Goal: Information Seeking & Learning: Learn about a topic

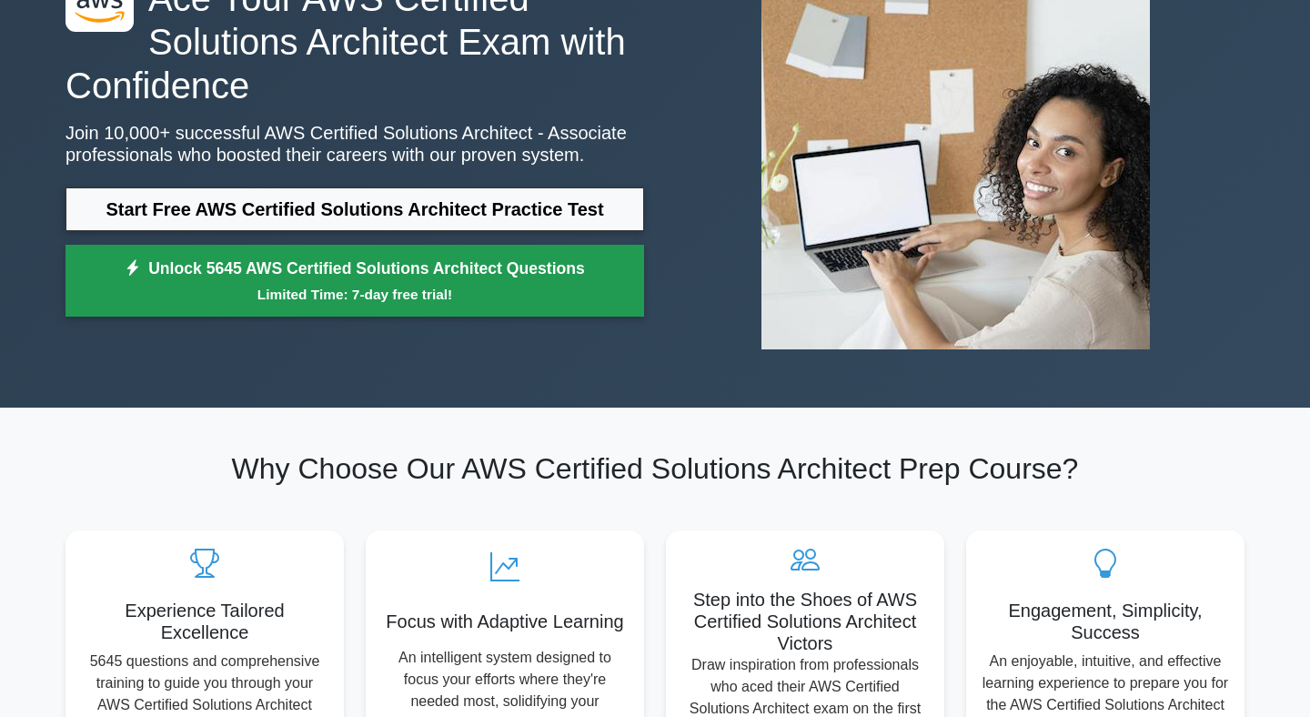
click at [347, 437] on section "Why Choose Our AWS Certified Solutions Architect Prep Course? Experience Tailor…" at bounding box center [655, 603] width 1201 height 391
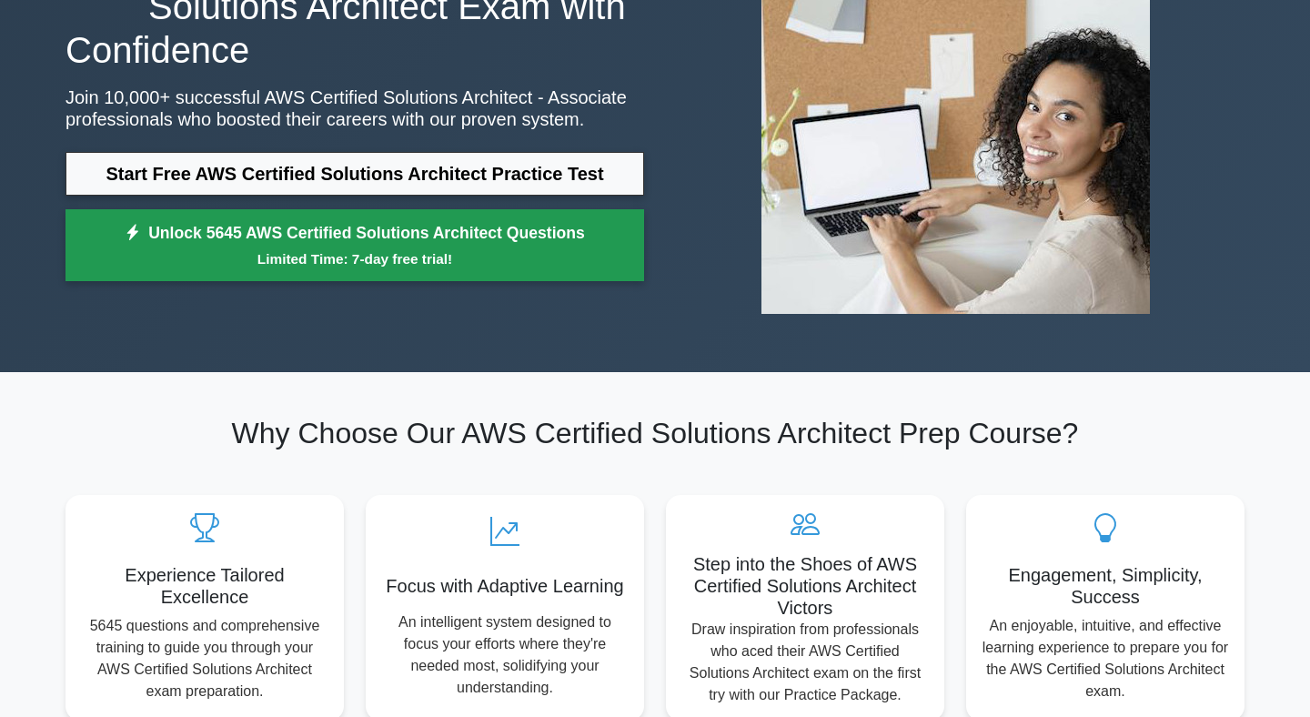
scroll to position [220, 0]
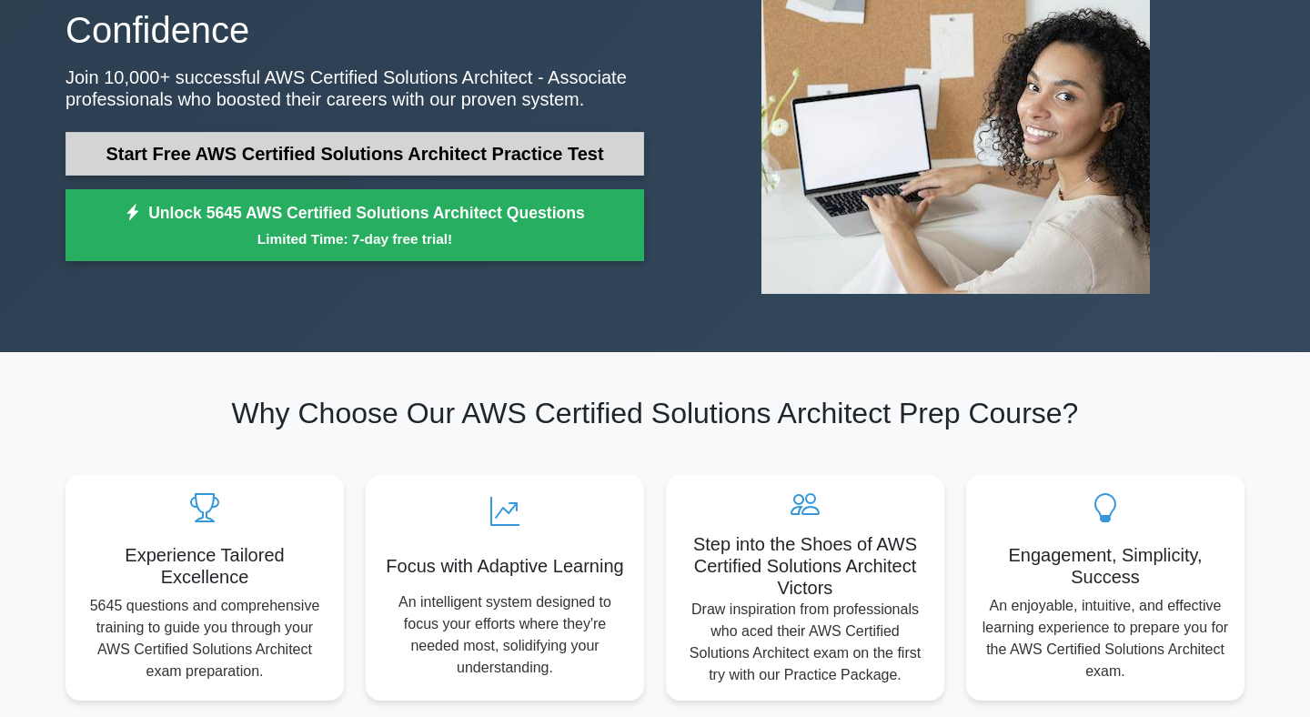
click at [370, 151] on link "Start Free AWS Certified Solutions Architect Practice Test" at bounding box center [354, 154] width 579 height 44
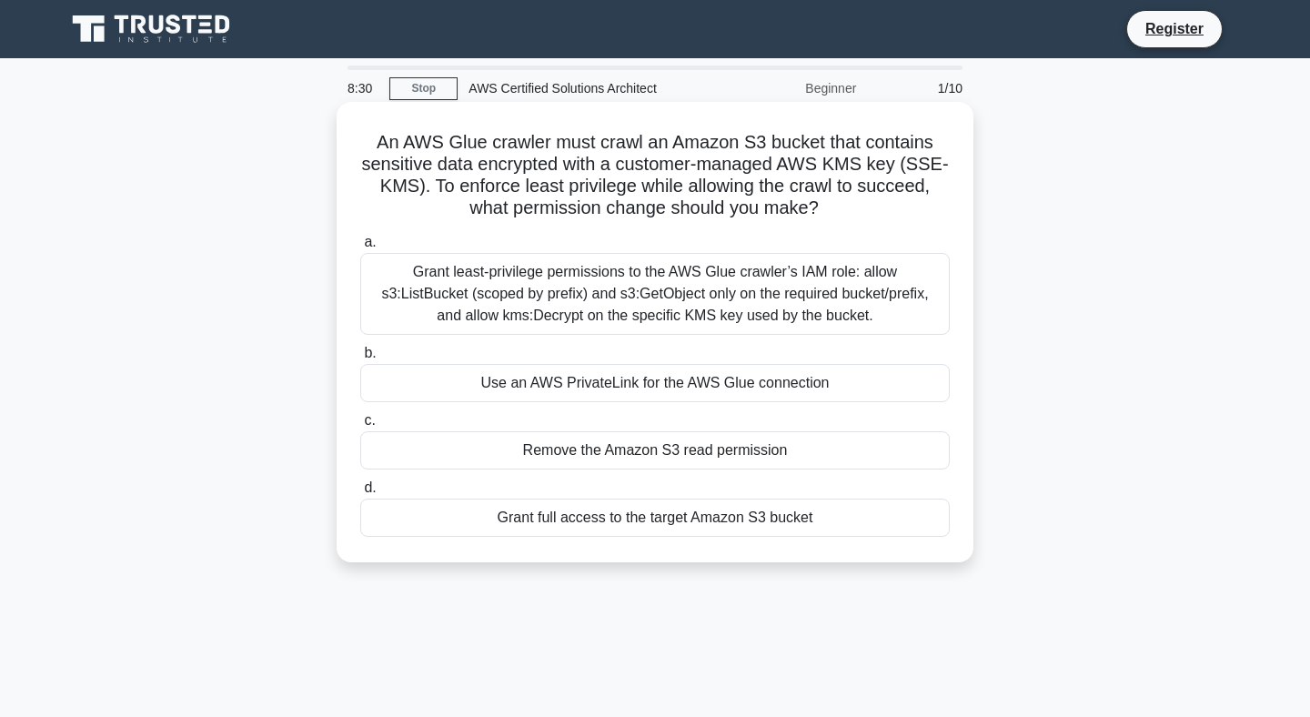
click at [559, 297] on div "Grant least-privilege permissions to the AWS Glue crawler’s IAM role: allow s3:…" at bounding box center [654, 294] width 589 height 82
click at [360, 248] on input "a. Grant least-privilege permissions to the AWS Glue crawler’s IAM role: allow …" at bounding box center [360, 243] width 0 height 12
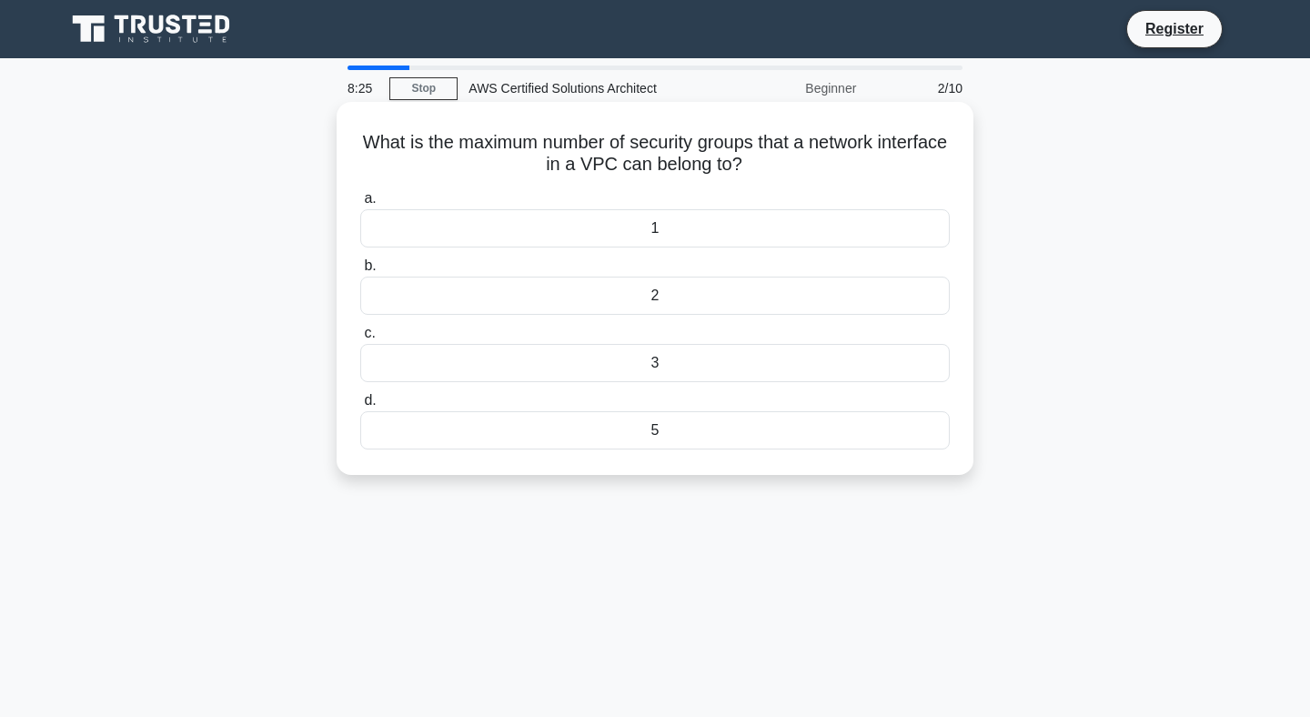
click at [571, 436] on div "5" at bounding box center [654, 430] width 589 height 38
click at [360, 407] on input "d. 5" at bounding box center [360, 401] width 0 height 12
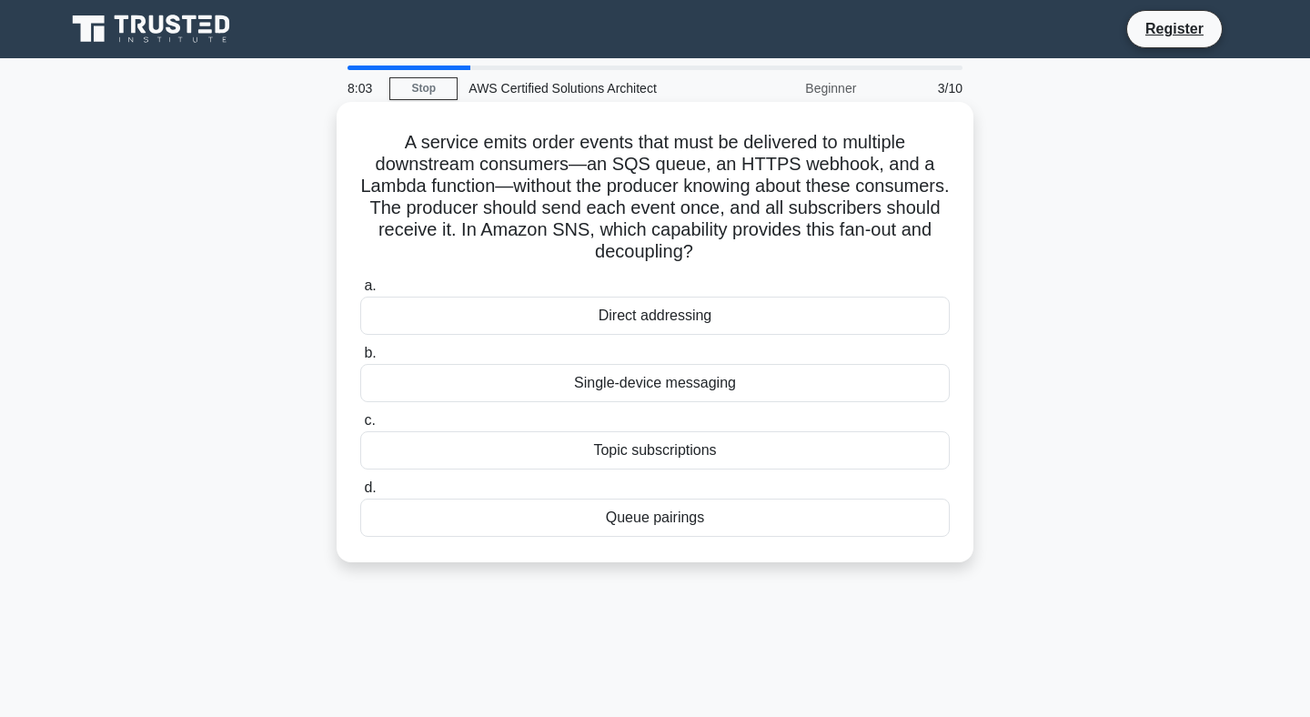
click at [586, 446] on div "Topic subscriptions" at bounding box center [654, 450] width 589 height 38
click at [360, 427] on input "c. Topic subscriptions" at bounding box center [360, 421] width 0 height 12
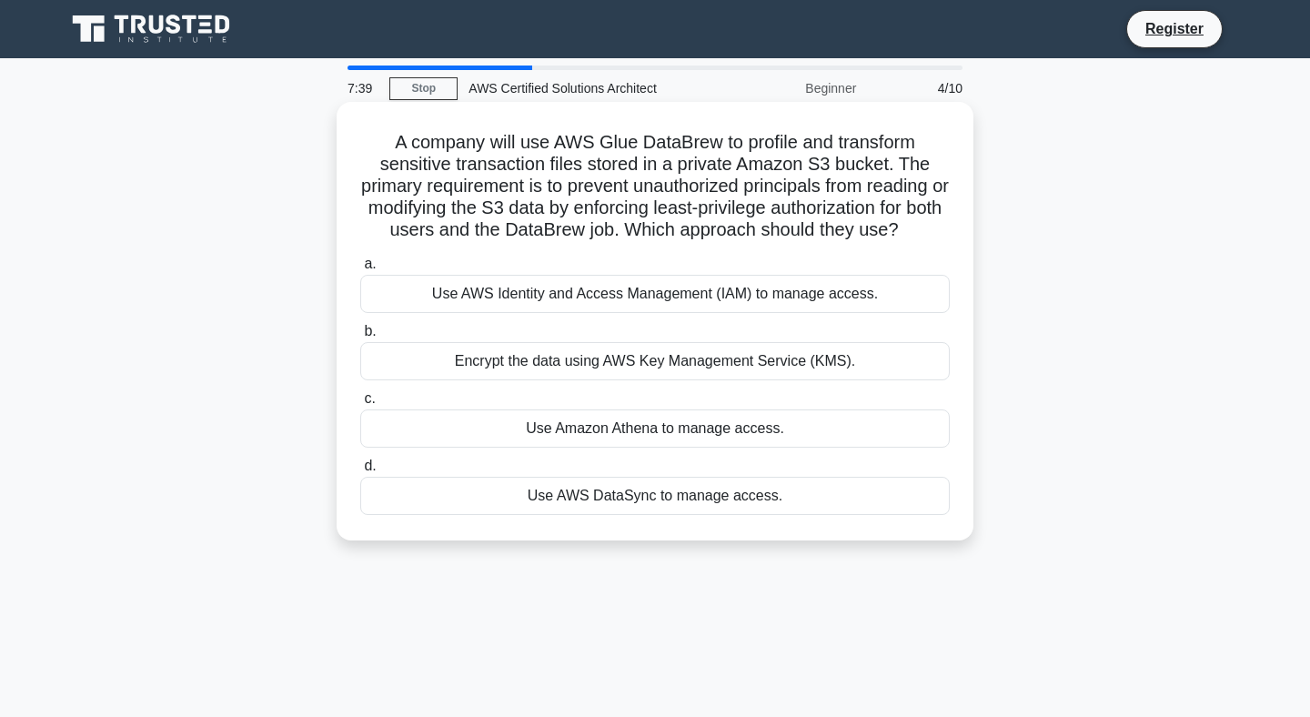
click at [636, 299] on div "Use AWS Identity and Access Management (IAM) to manage access." at bounding box center [654, 294] width 589 height 38
click at [360, 270] on input "a. Use AWS Identity and Access Management (IAM) to manage access." at bounding box center [360, 264] width 0 height 12
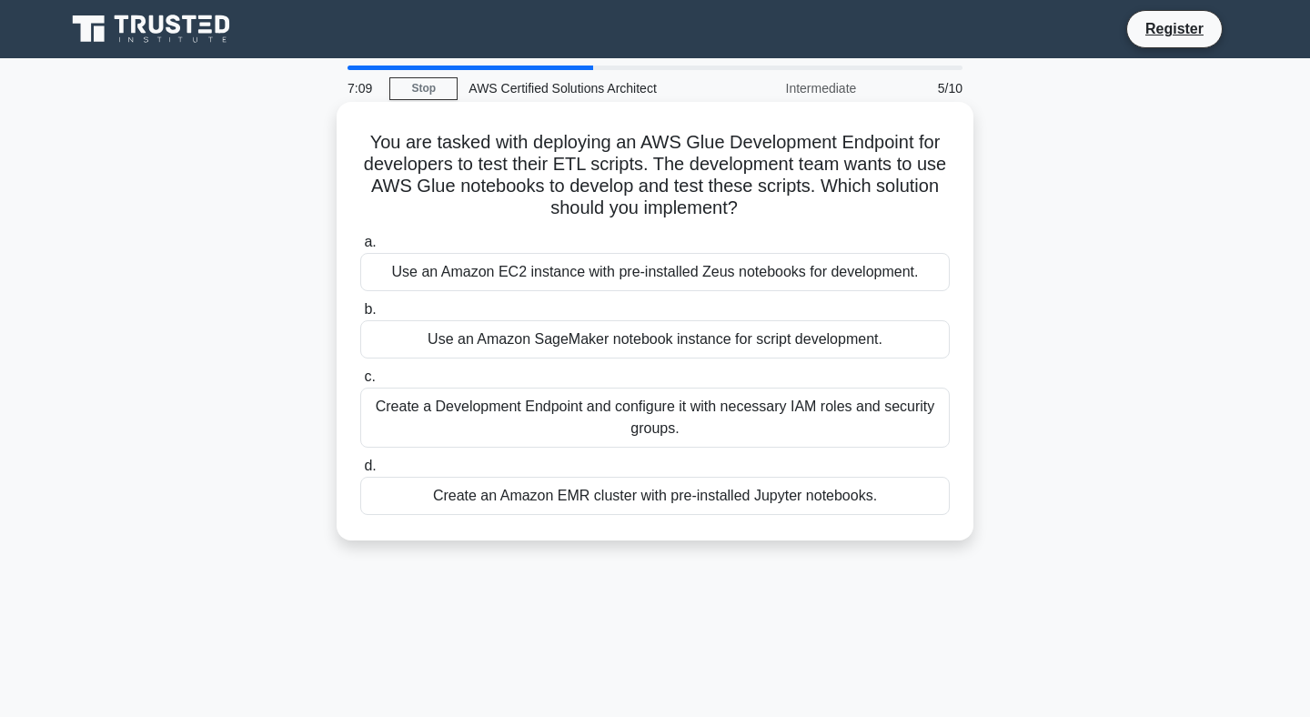
click at [599, 428] on div "Create a Development Endpoint and configure it with necessary IAM roles and sec…" at bounding box center [654, 418] width 589 height 60
click at [360, 383] on input "c. Create a Development Endpoint and configure it with necessary IAM roles and …" at bounding box center [360, 377] width 0 height 12
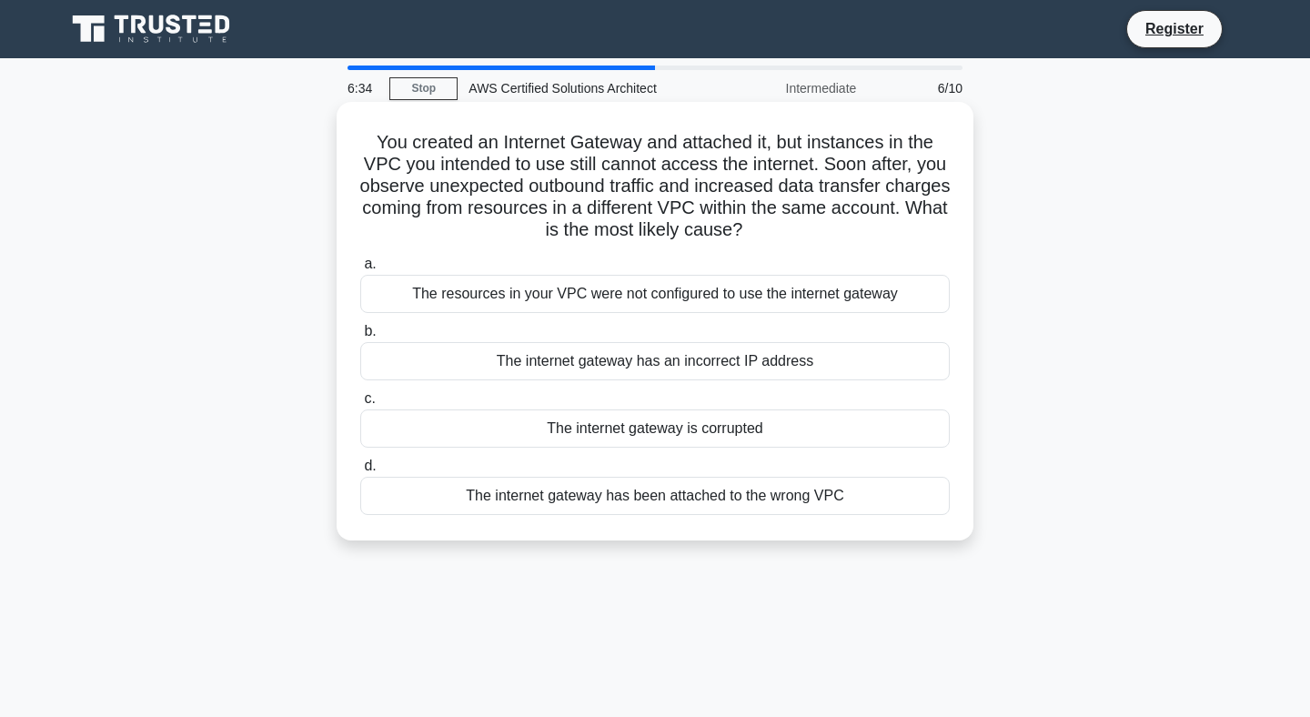
click at [637, 303] on div "The resources in your VPC were not configured to use the internet gateway" at bounding box center [654, 294] width 589 height 38
click at [360, 270] on input "a. The resources in your VPC were not configured to use the internet gateway" at bounding box center [360, 264] width 0 height 12
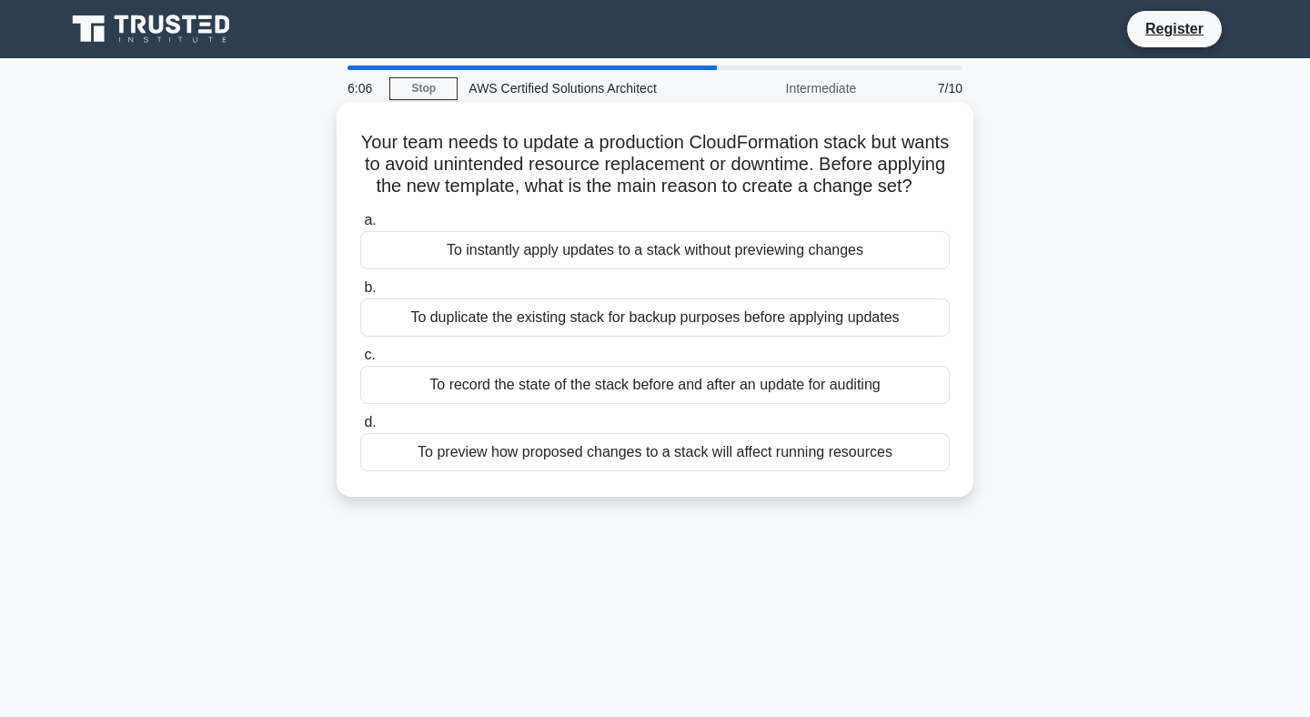
click at [637, 317] on div "To duplicate the existing stack for backup purposes before applying updates" at bounding box center [654, 317] width 589 height 38
click at [360, 294] on input "b. To duplicate the existing stack for backup purposes before applying updates" at bounding box center [360, 288] width 0 height 12
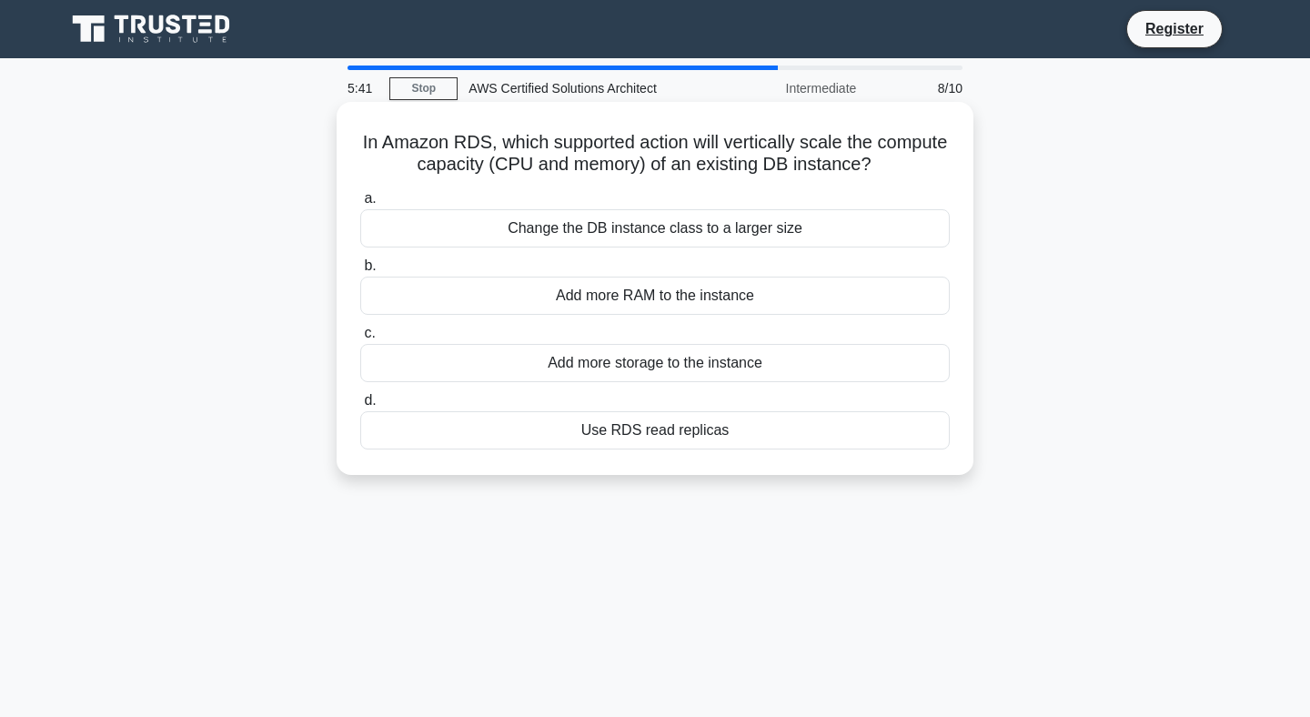
click at [636, 235] on div "Change the DB instance class to a larger size" at bounding box center [654, 228] width 589 height 38
click at [360, 205] on input "a. Change the DB instance class to a larger size" at bounding box center [360, 199] width 0 height 12
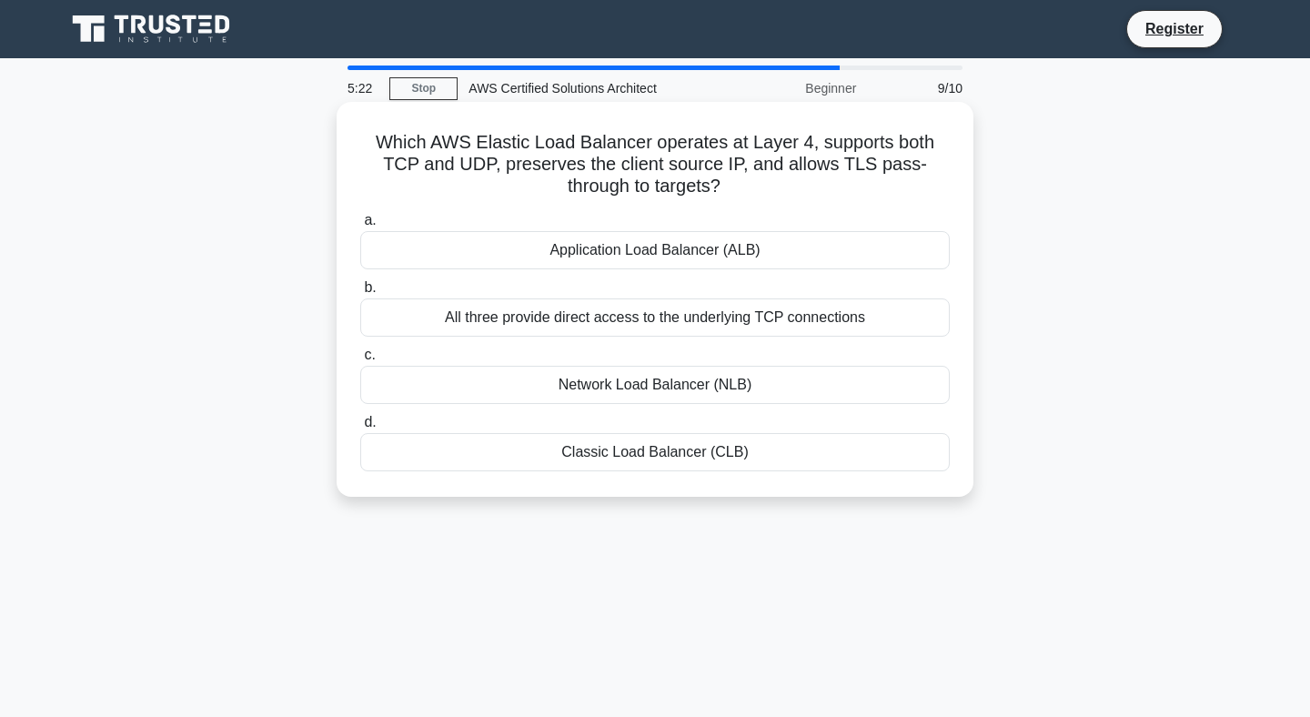
click at [666, 257] on div "Application Load Balancer (ALB)" at bounding box center [654, 250] width 589 height 38
click at [360, 226] on input "a. Application Load Balancer (ALB)" at bounding box center [360, 221] width 0 height 12
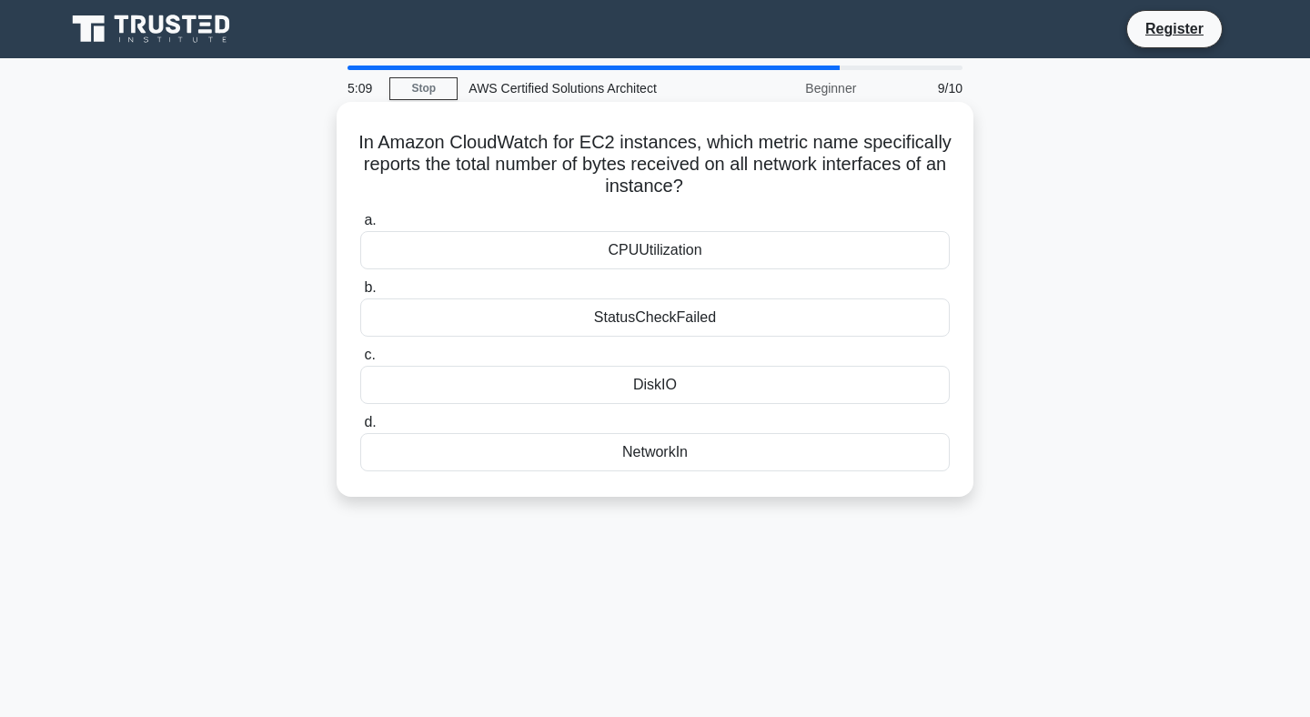
click at [677, 459] on div "NetworkIn" at bounding box center [654, 452] width 589 height 38
click at [360, 428] on input "d. NetworkIn" at bounding box center [360, 423] width 0 height 12
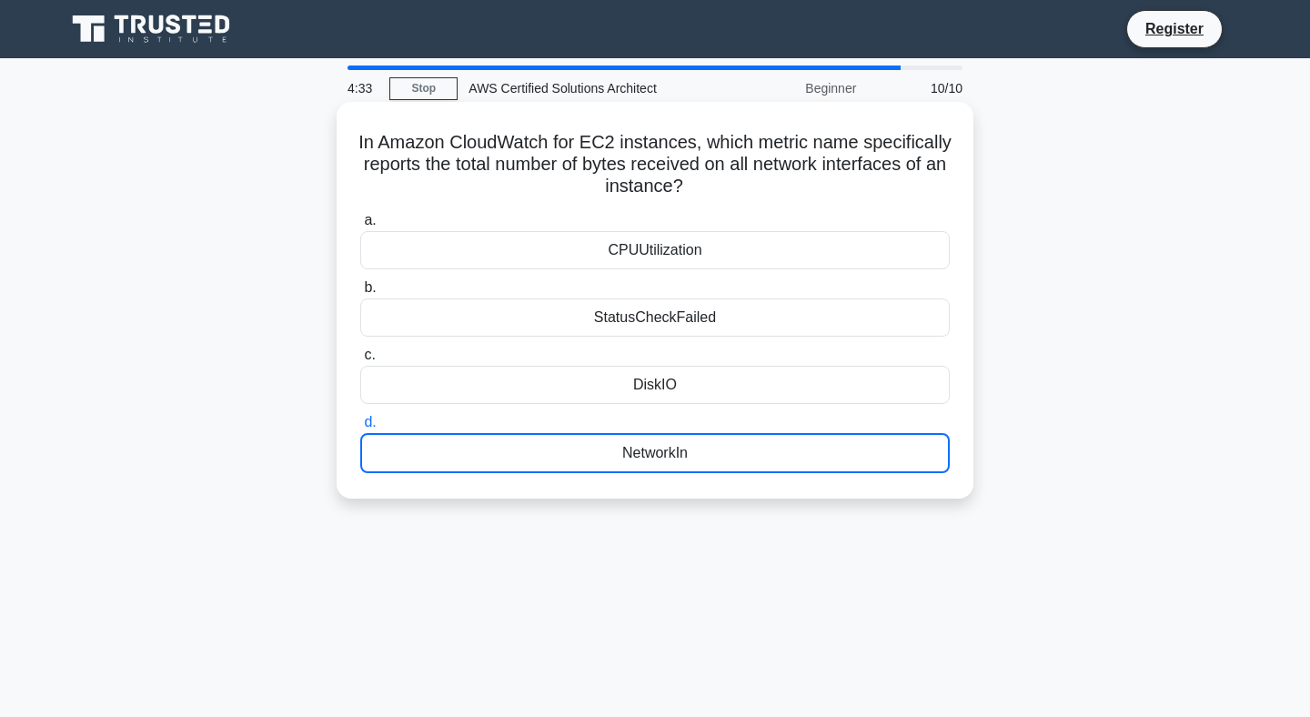
click at [647, 455] on div "NetworkIn" at bounding box center [654, 453] width 589 height 40
click at [360, 428] on input "d. NetworkIn" at bounding box center [360, 423] width 0 height 12
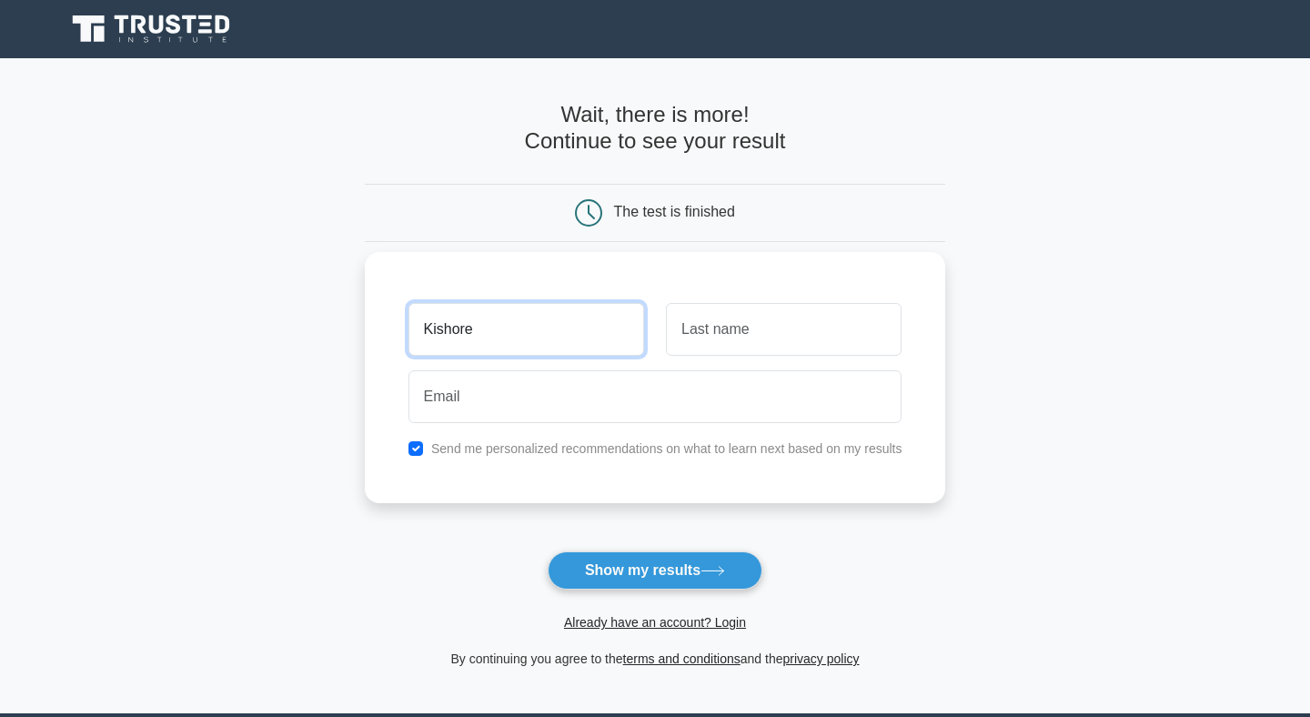
type input "Kishore"
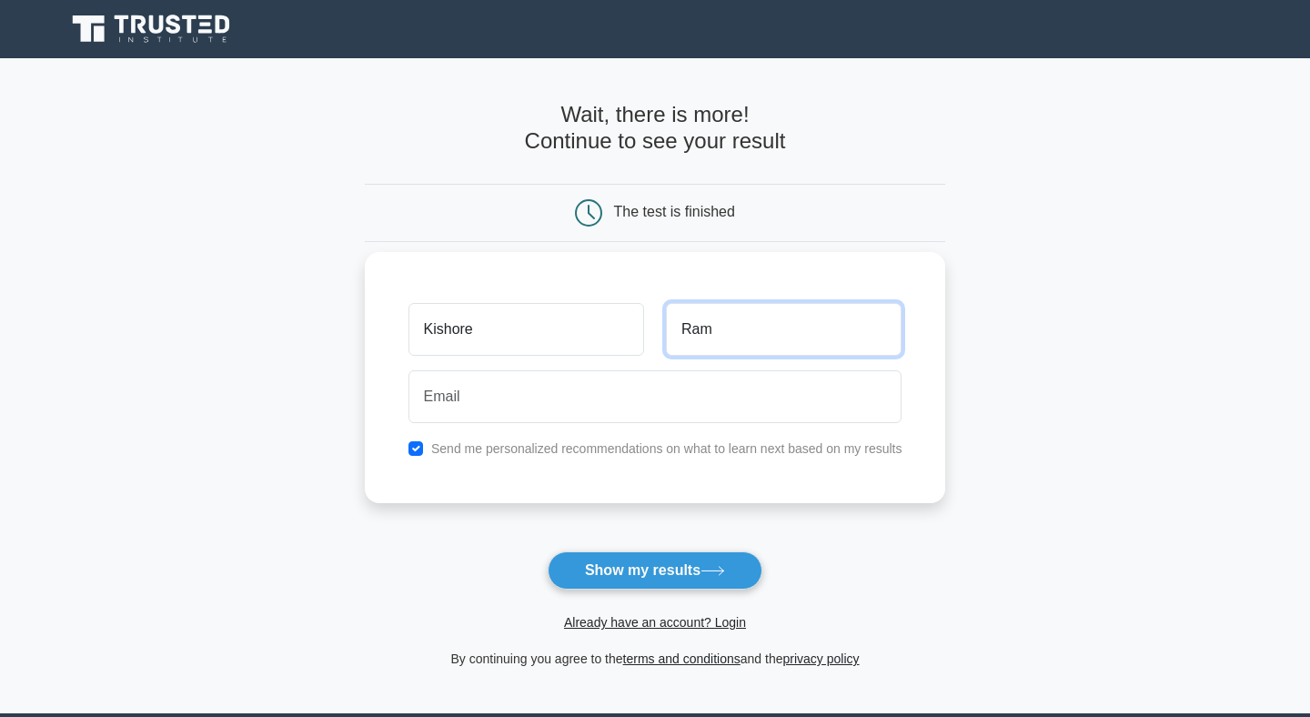
type input "Ram"
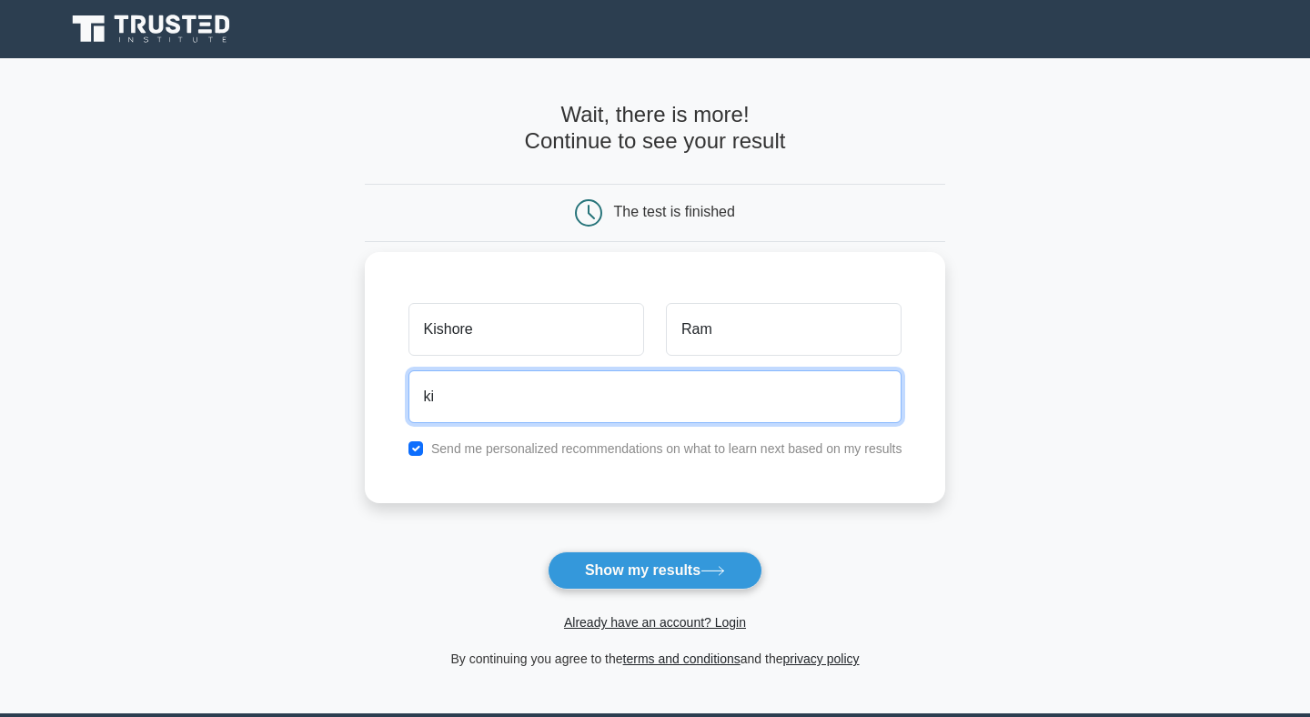
type input "k"
type input "[EMAIL_ADDRESS][DOMAIN_NAME]"
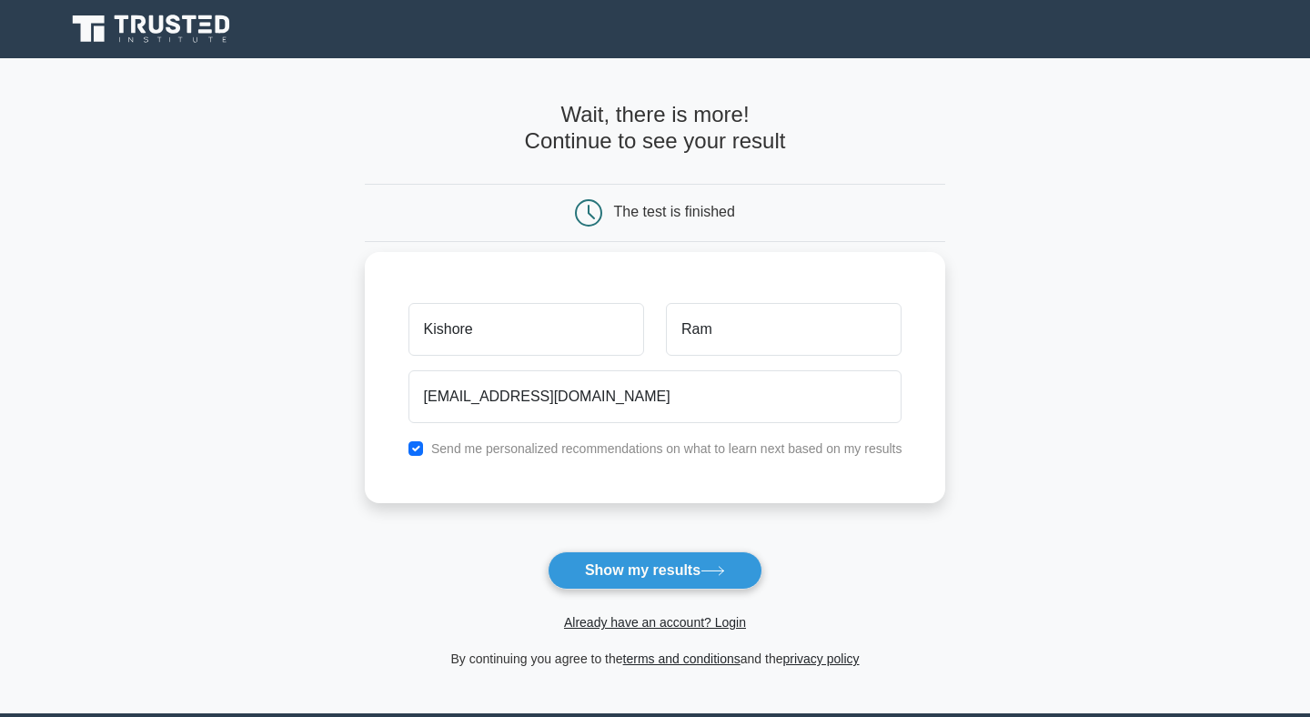
click at [583, 444] on label "Send me personalized recommendations on what to learn next based on my results" at bounding box center [666, 448] width 471 height 15
click at [553, 458] on div "Send me personalized recommendations on what to learn next based on my results" at bounding box center [656, 449] width 516 height 22
click at [413, 444] on input "checkbox" at bounding box center [415, 448] width 15 height 15
checkbox input "false"
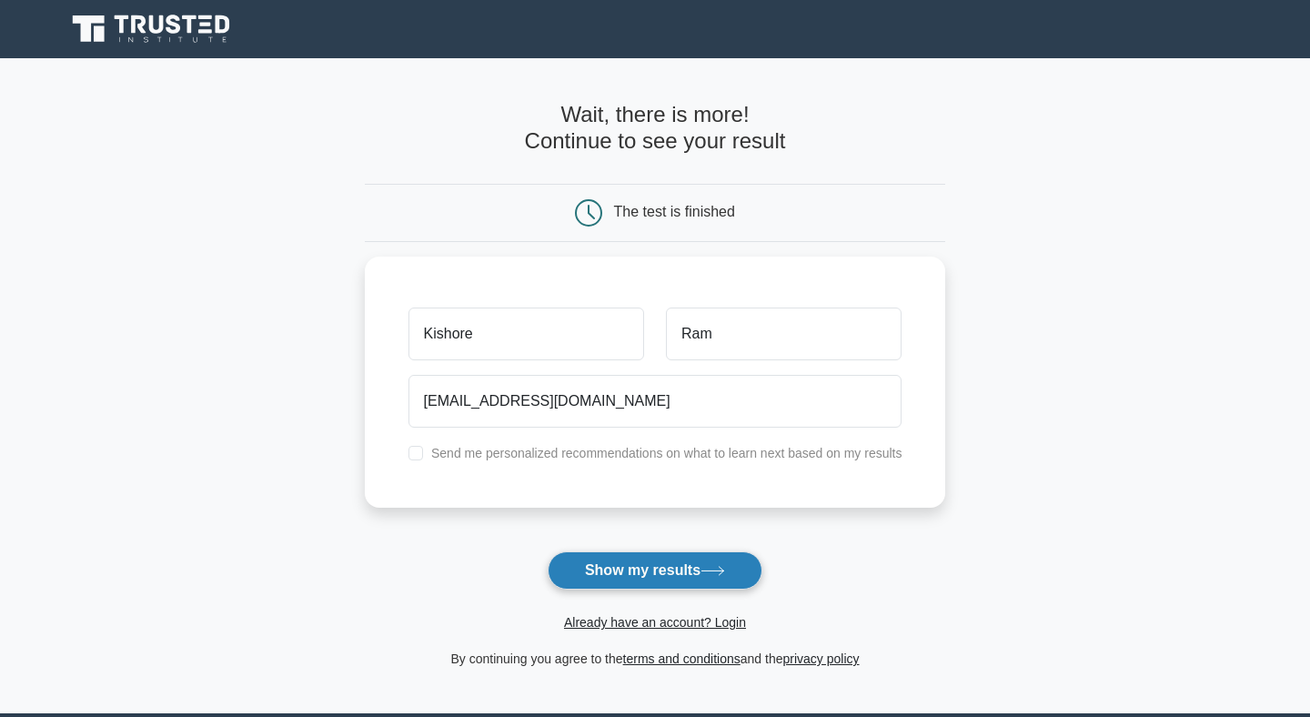
click at [649, 581] on button "Show my results" at bounding box center [655, 570] width 215 height 38
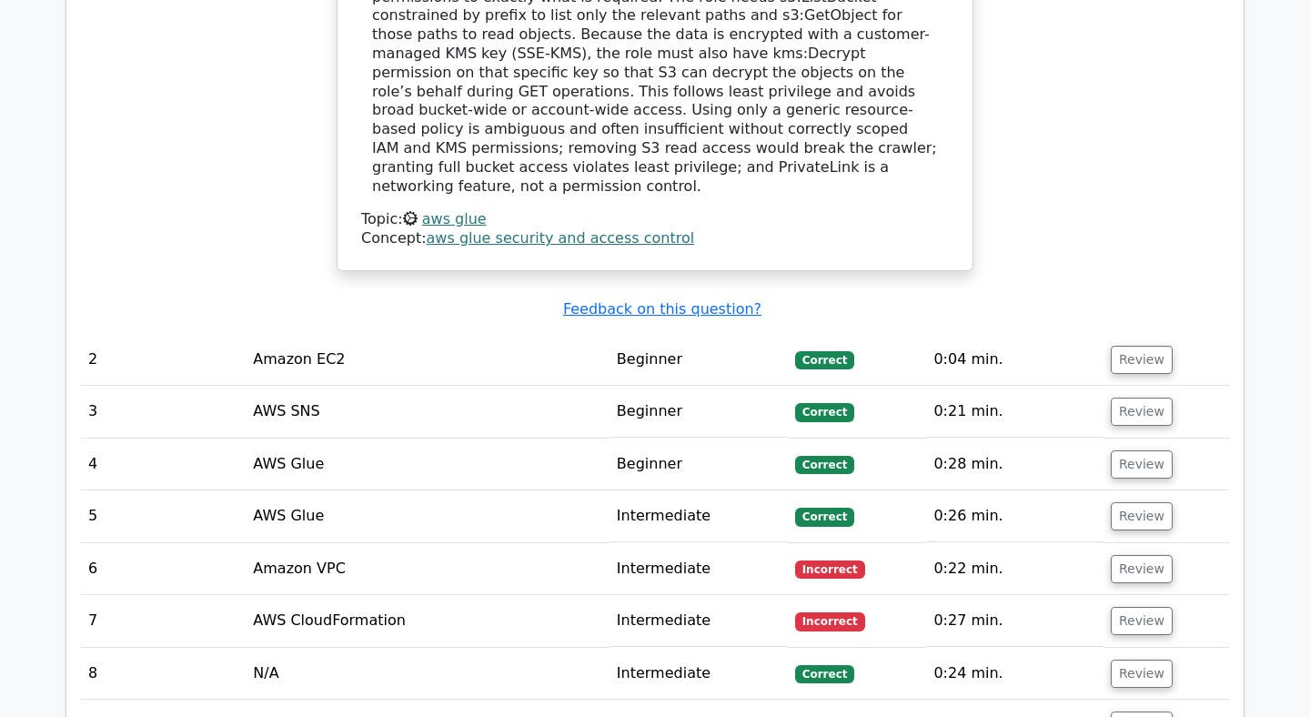
scroll to position [2174, 0]
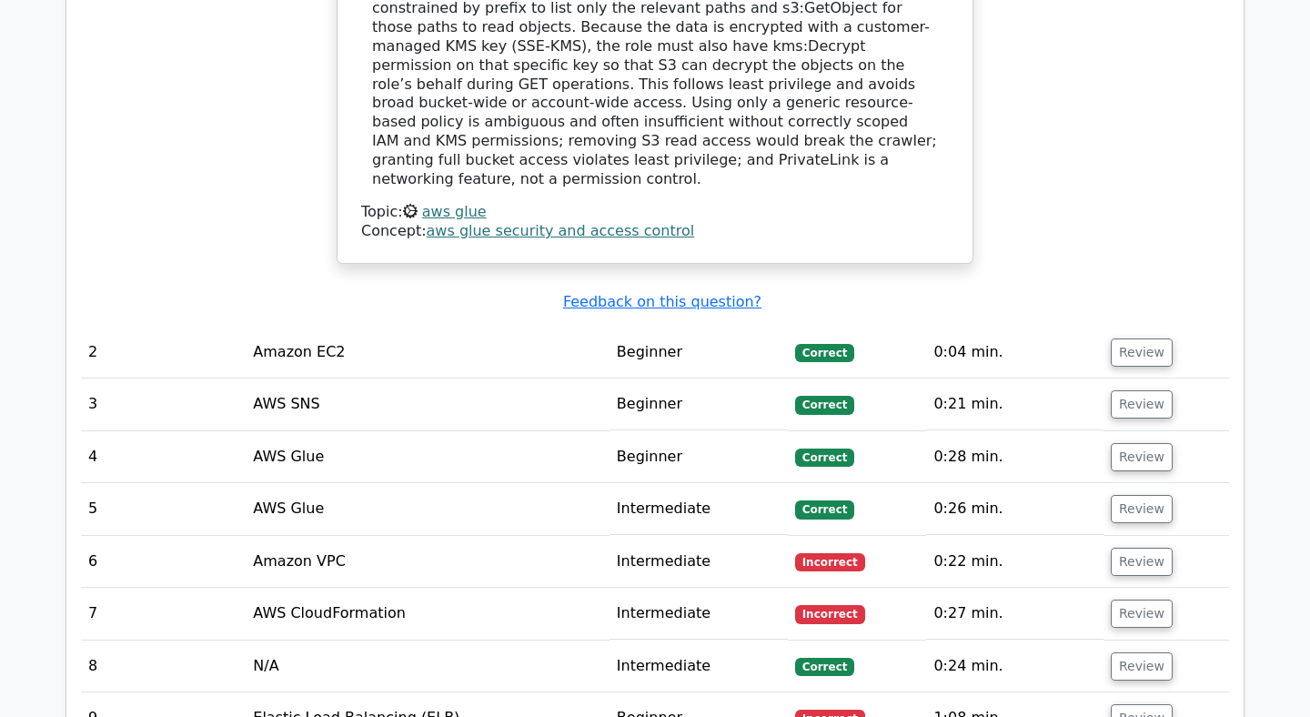
click at [369, 536] on td "Amazon VPC" at bounding box center [428, 562] width 364 height 52
click at [1112, 548] on button "Review" at bounding box center [1142, 562] width 62 height 28
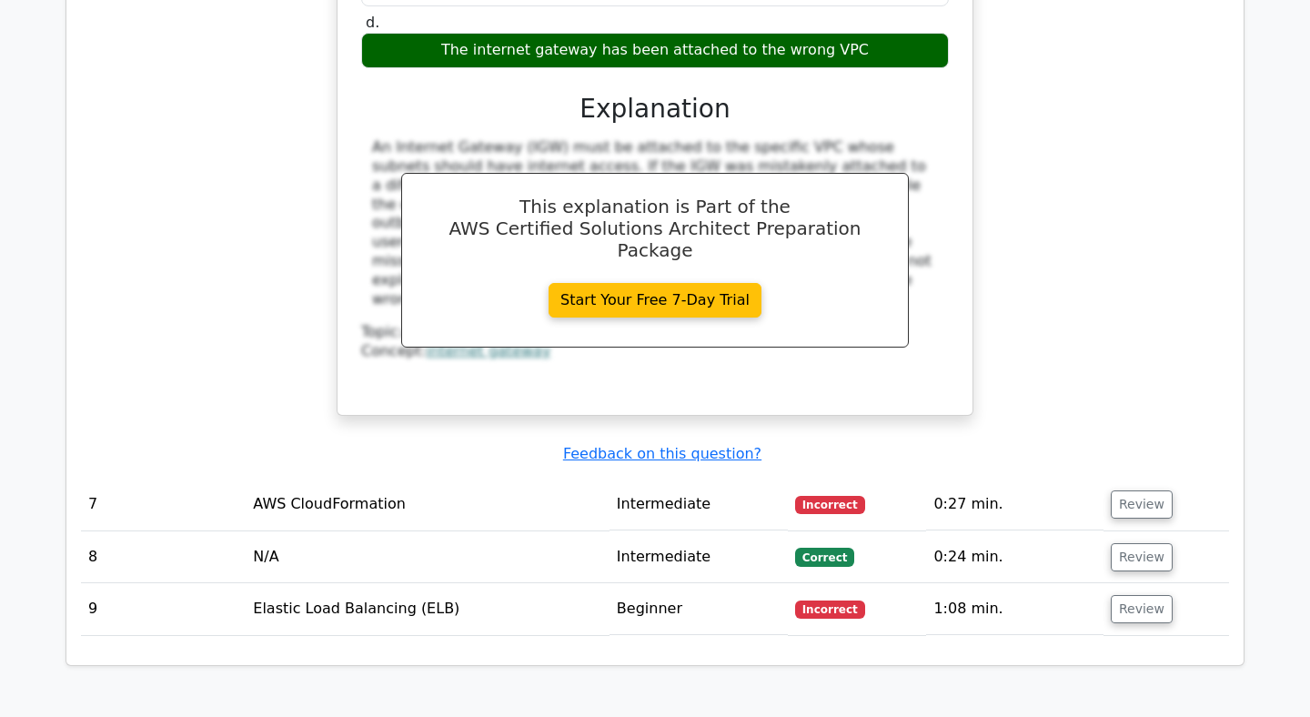
scroll to position [3114, 0]
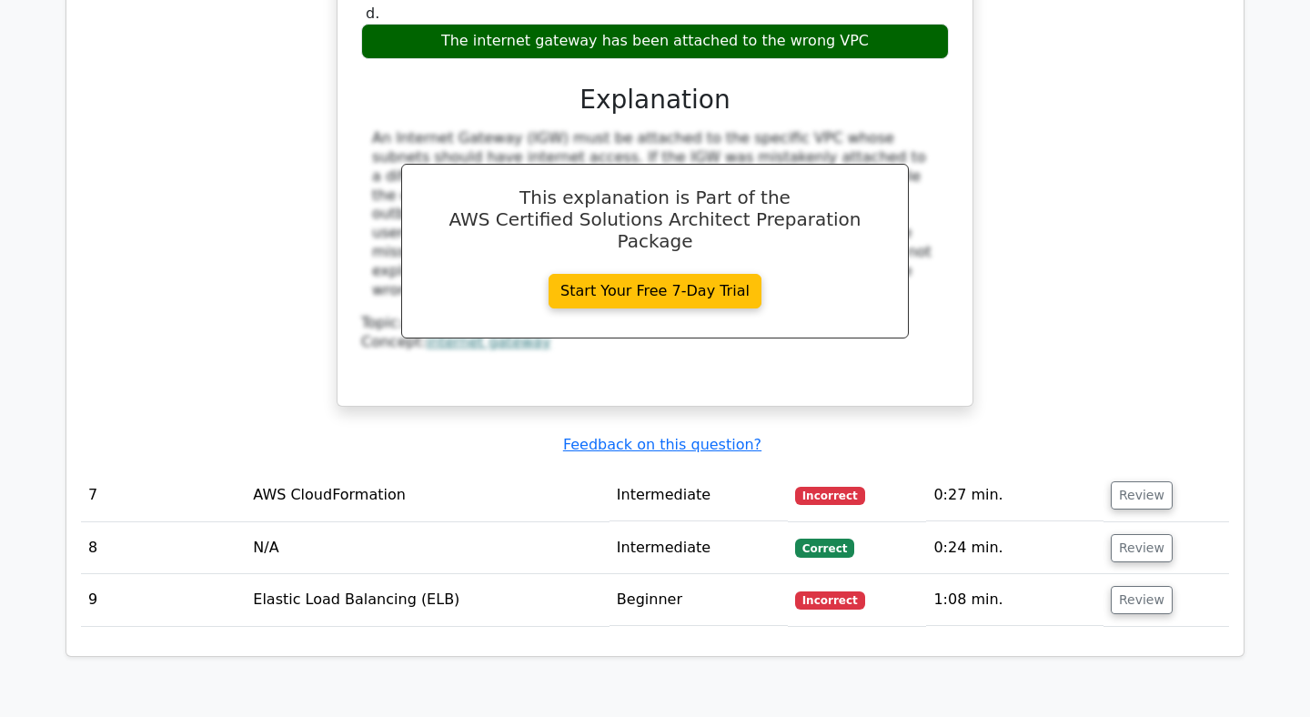
click at [1111, 522] on td "Review" at bounding box center [1166, 548] width 126 height 52
click at [1132, 481] on button "Review" at bounding box center [1142, 495] width 62 height 28
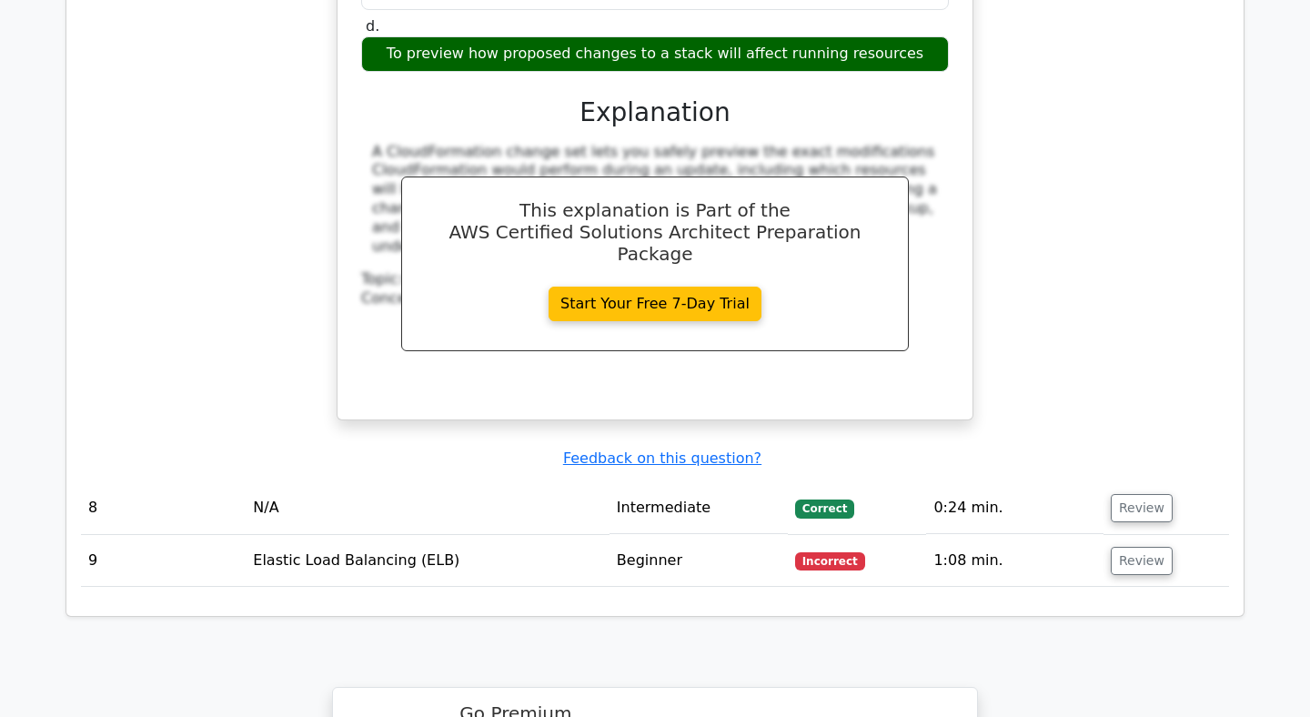
scroll to position [3937, 0]
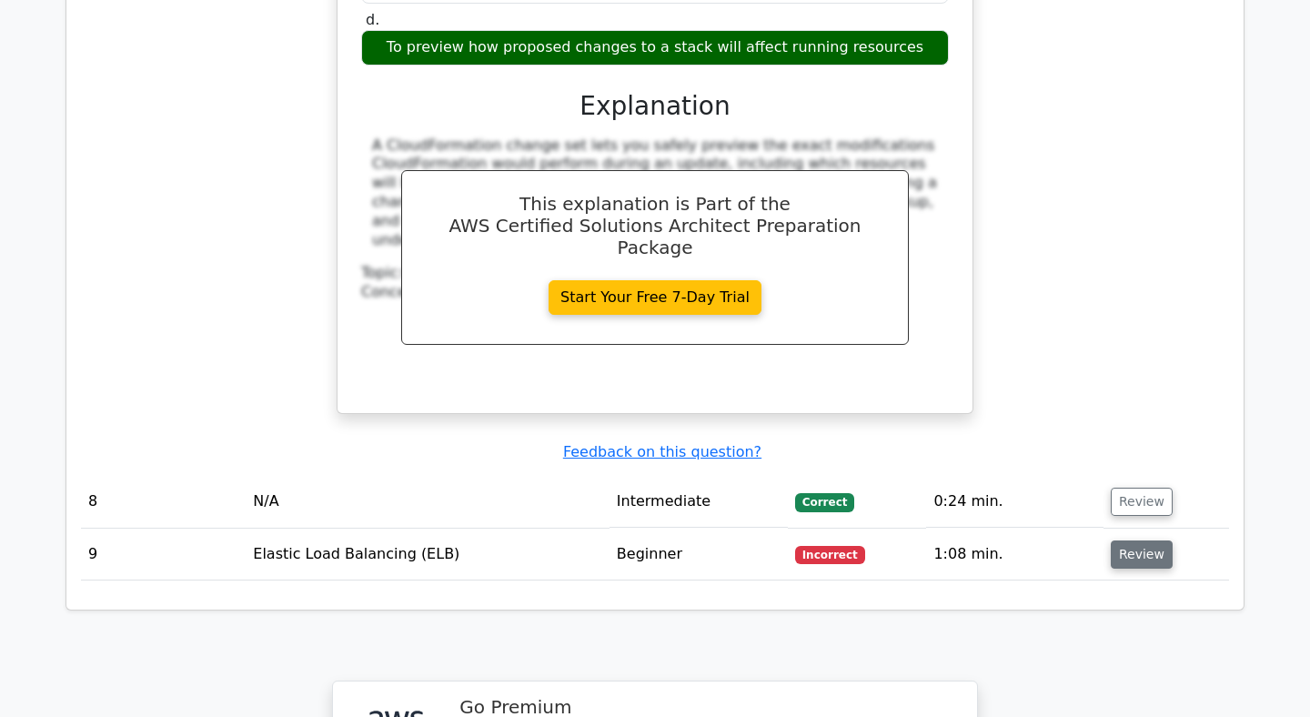
click at [1162, 540] on button "Review" at bounding box center [1142, 554] width 62 height 28
click at [1121, 540] on button "Review" at bounding box center [1142, 554] width 62 height 28
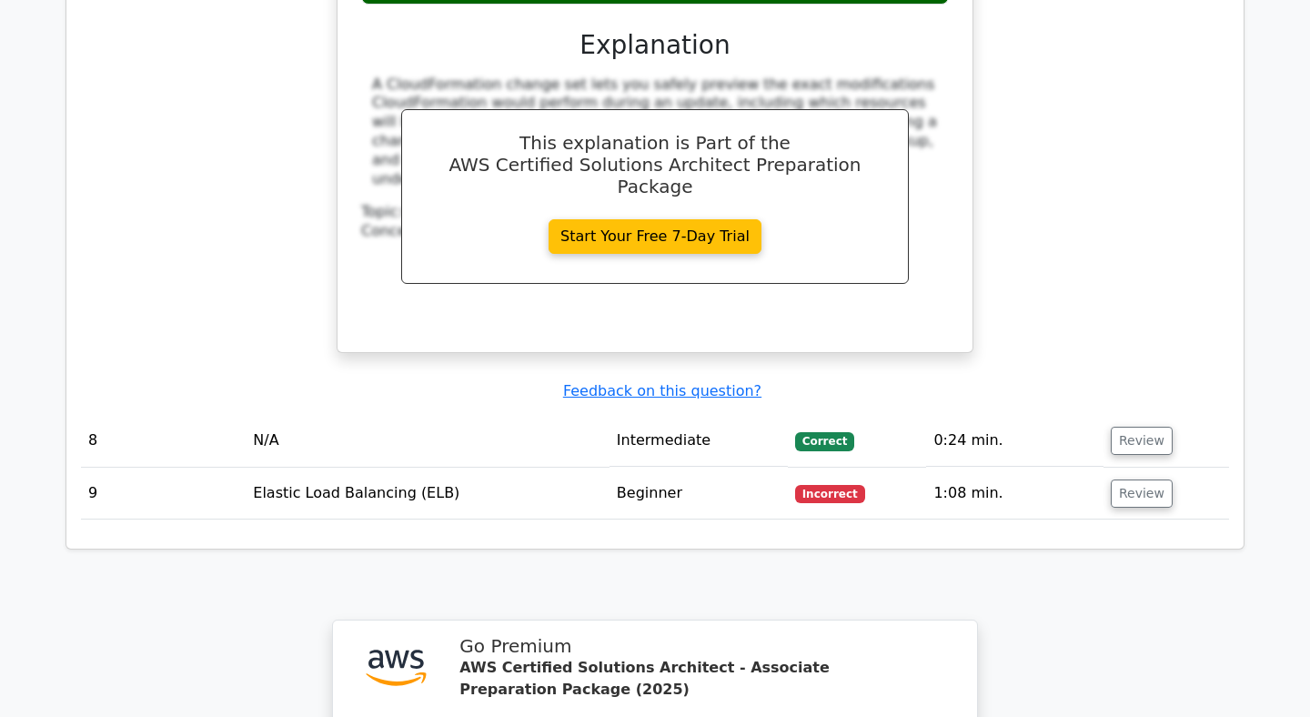
scroll to position [4029, 0]
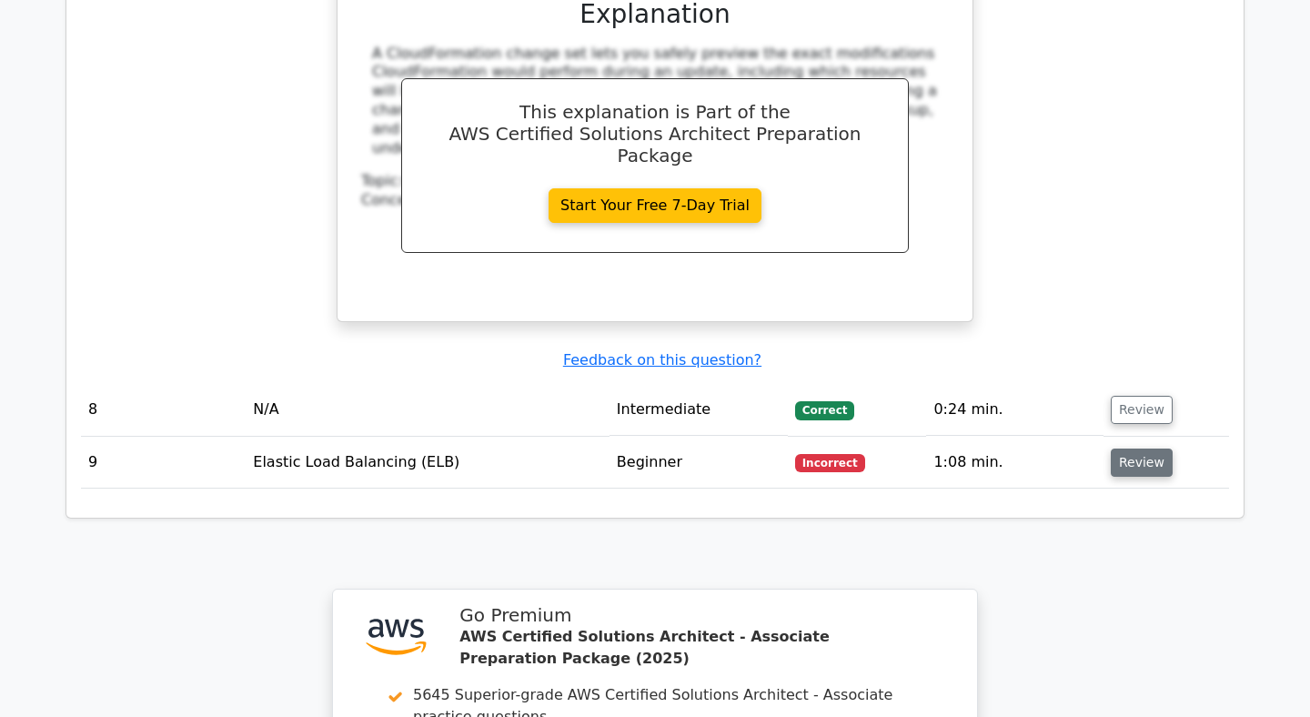
click at [1134, 448] on button "Review" at bounding box center [1142, 462] width 62 height 28
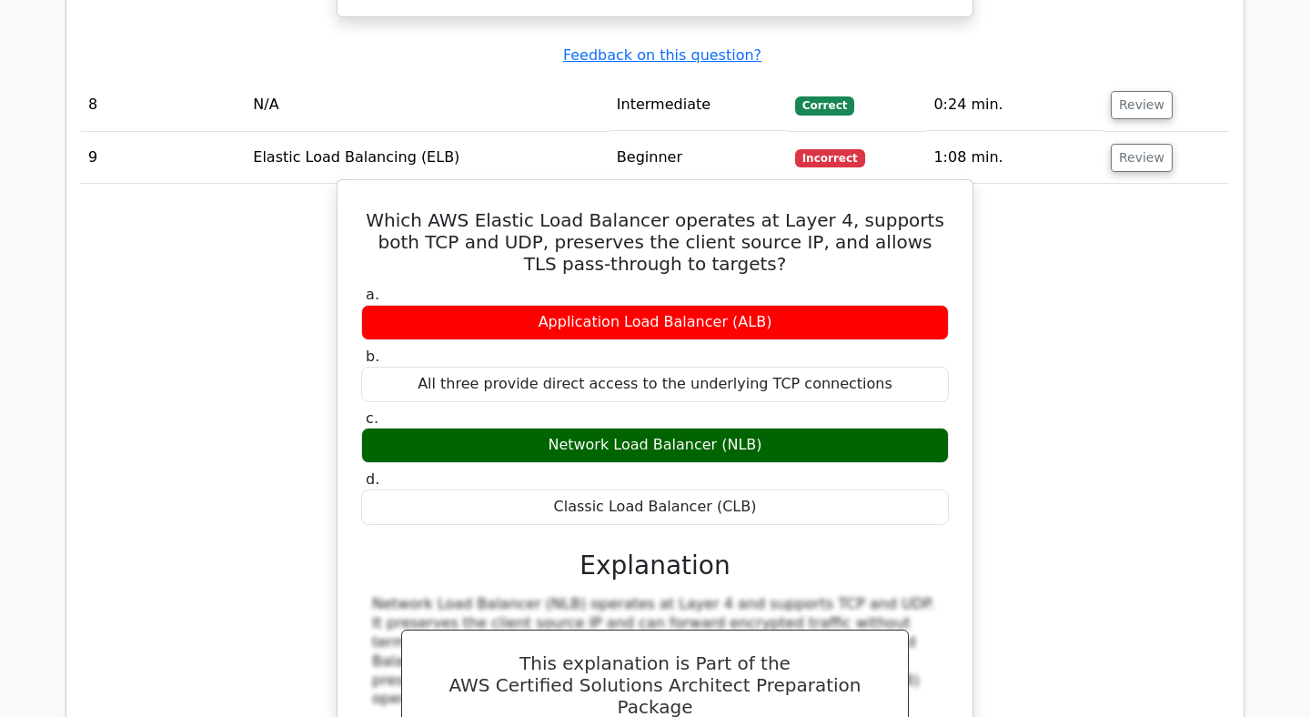
scroll to position [4335, 0]
